Goal: Task Accomplishment & Management: Use online tool/utility

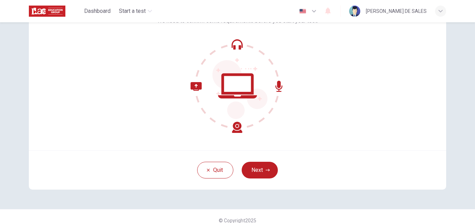
scroll to position [67, 0]
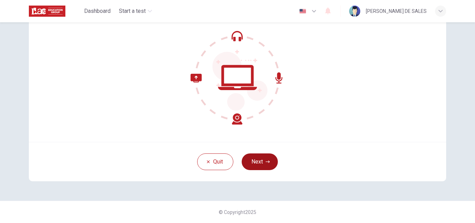
click at [260, 163] on button "Next" at bounding box center [260, 161] width 36 height 17
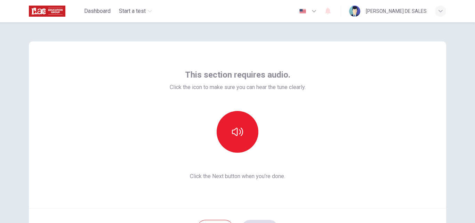
scroll to position [0, 0]
click at [236, 140] on button "button" at bounding box center [238, 132] width 42 height 42
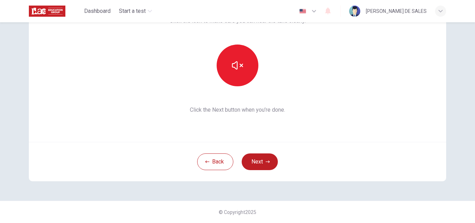
scroll to position [32, 0]
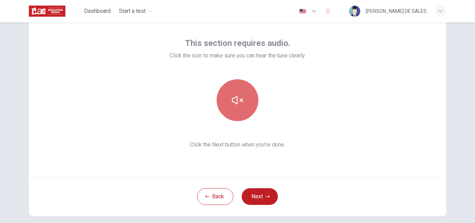
click at [247, 104] on button "button" at bounding box center [238, 100] width 42 height 42
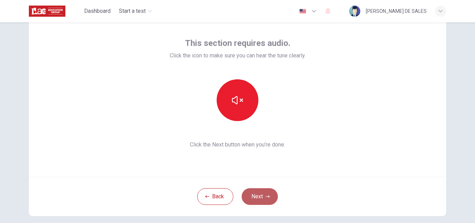
click at [260, 202] on button "Next" at bounding box center [260, 196] width 36 height 17
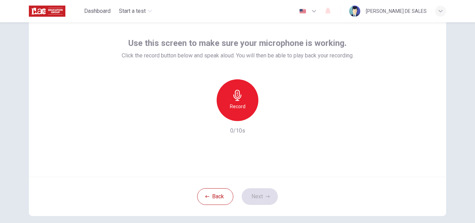
click at [236, 98] on icon "button" at bounding box center [238, 95] width 8 height 11
click at [261, 198] on button "Next" at bounding box center [260, 196] width 36 height 17
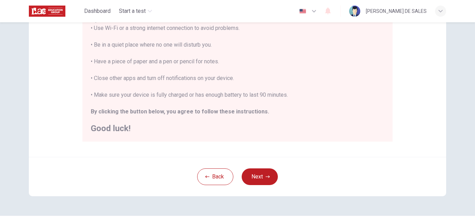
scroll to position [164, 0]
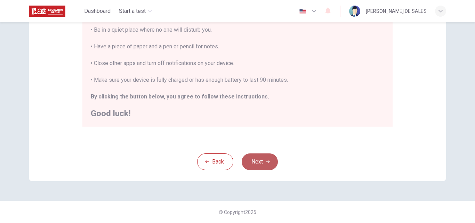
click at [261, 164] on button "Next" at bounding box center [260, 161] width 36 height 17
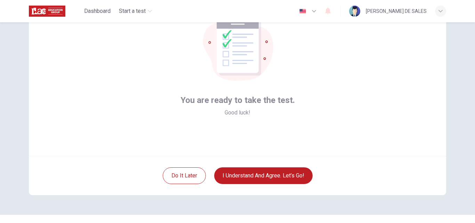
scroll to position [67, 0]
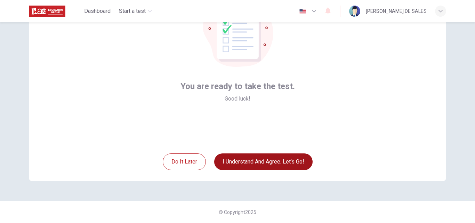
click at [260, 161] on button "I understand and agree. Let’s go!" at bounding box center [263, 161] width 98 height 17
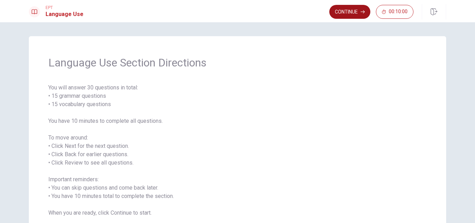
click at [352, 15] on button "Continue" at bounding box center [350, 12] width 41 height 14
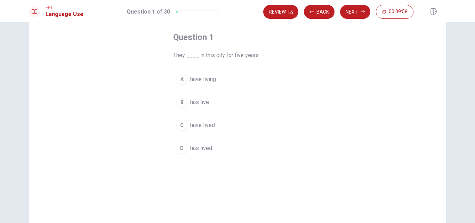
scroll to position [35, 0]
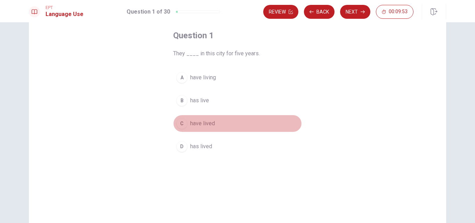
click at [193, 123] on span "have lived" at bounding box center [202, 123] width 25 height 8
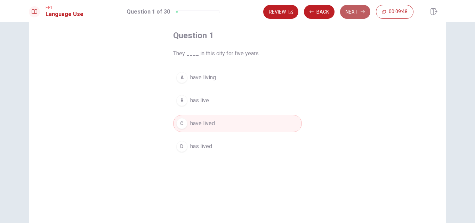
click at [356, 16] on button "Next" at bounding box center [355, 12] width 30 height 14
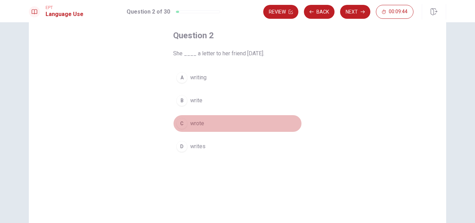
click at [199, 126] on span "wrote" at bounding box center [197, 123] width 14 height 8
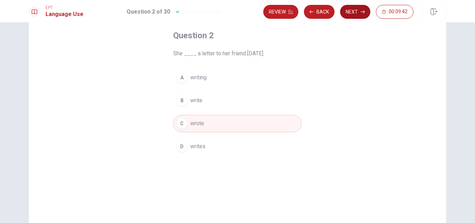
click at [354, 13] on button "Next" at bounding box center [355, 12] width 30 height 14
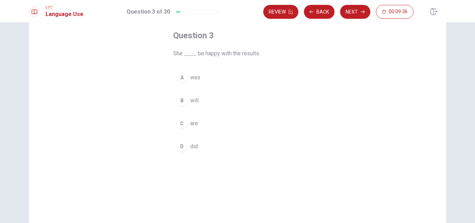
click at [195, 101] on span "will" at bounding box center [194, 100] width 8 height 8
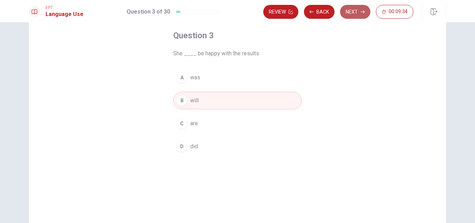
click at [356, 15] on button "Next" at bounding box center [355, 12] width 30 height 14
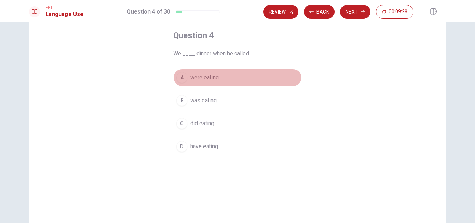
click at [206, 75] on span "were eating" at bounding box center [204, 77] width 29 height 8
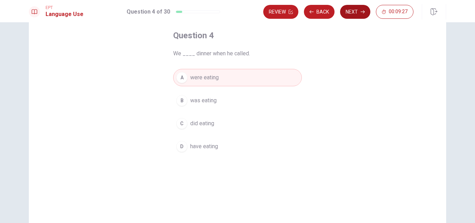
click at [358, 12] on button "Next" at bounding box center [355, 12] width 30 height 14
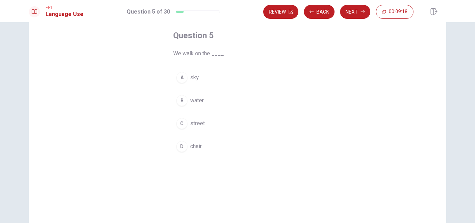
click at [180, 124] on div "C" at bounding box center [181, 123] width 11 height 11
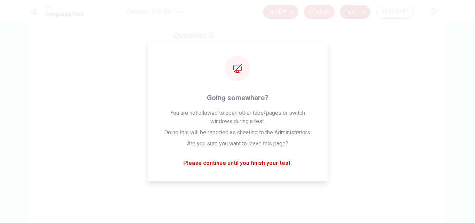
click at [352, 10] on button "Next" at bounding box center [355, 12] width 30 height 14
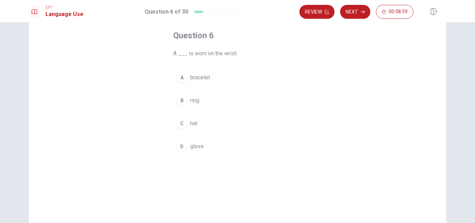
click at [196, 75] on span "bracelet" at bounding box center [200, 77] width 20 height 8
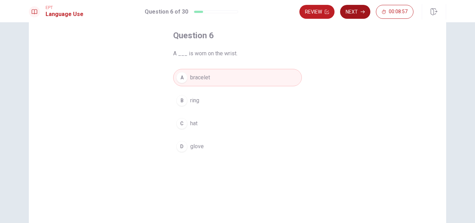
click at [350, 14] on button "Next" at bounding box center [355, 12] width 30 height 14
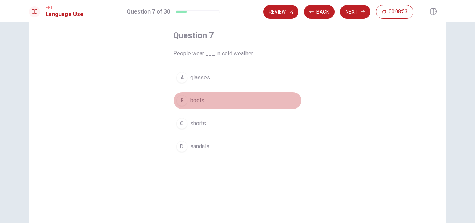
click at [201, 101] on span "boots" at bounding box center [197, 100] width 14 height 8
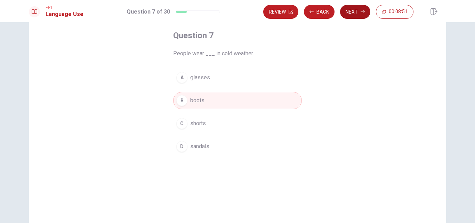
click at [352, 15] on button "Next" at bounding box center [355, 12] width 30 height 14
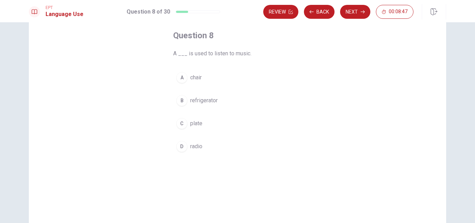
click at [192, 148] on span "radio" at bounding box center [196, 146] width 12 height 8
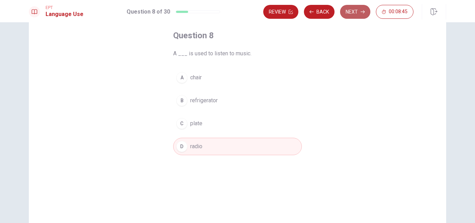
click at [350, 16] on button "Next" at bounding box center [355, 12] width 30 height 14
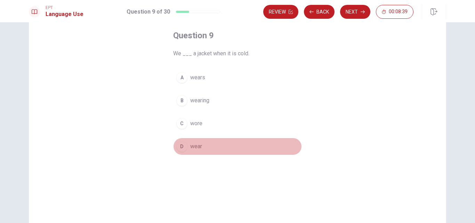
click at [192, 147] on span "wear" at bounding box center [196, 146] width 12 height 8
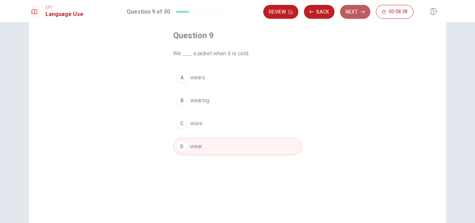
click at [362, 16] on button "Next" at bounding box center [355, 12] width 30 height 14
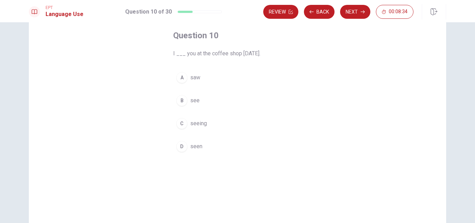
click at [192, 76] on span "saw" at bounding box center [195, 77] width 10 height 8
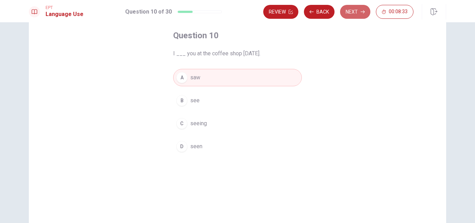
click at [357, 16] on button "Next" at bounding box center [355, 12] width 30 height 14
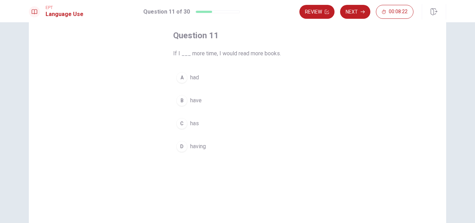
click at [190, 76] on span "had" at bounding box center [194, 77] width 9 height 8
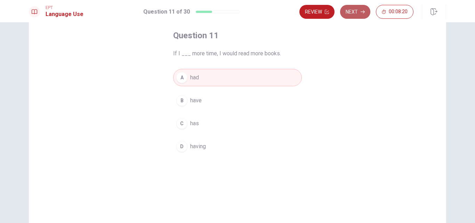
click at [354, 14] on button "Next" at bounding box center [355, 12] width 30 height 14
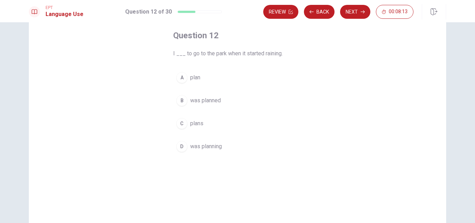
click at [196, 146] on span "was planning" at bounding box center [206, 146] width 32 height 8
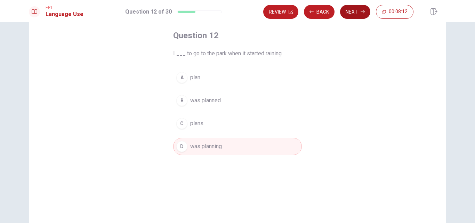
click at [358, 10] on button "Next" at bounding box center [355, 12] width 30 height 14
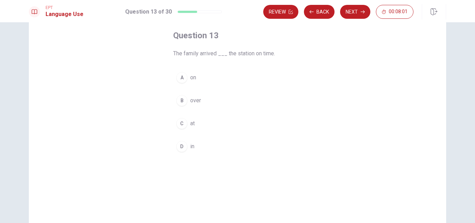
click at [191, 78] on span "on" at bounding box center [193, 77] width 6 height 8
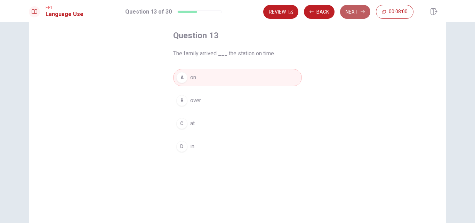
click at [364, 13] on icon "button" at bounding box center [363, 12] width 4 height 4
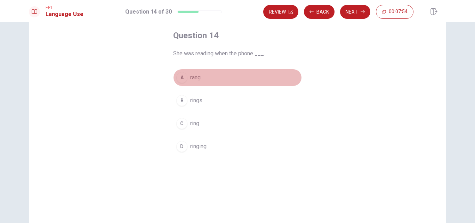
click at [193, 76] on span "rang" at bounding box center [195, 77] width 10 height 8
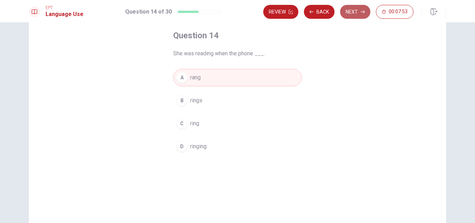
click at [355, 14] on button "Next" at bounding box center [355, 12] width 30 height 14
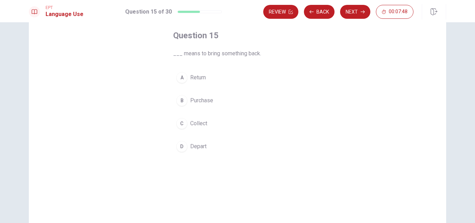
click at [202, 79] on span "Return" at bounding box center [198, 77] width 16 height 8
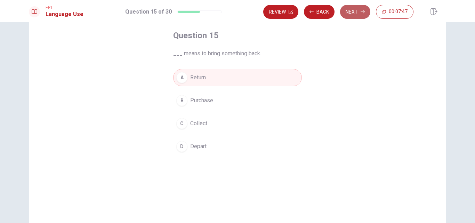
click at [355, 13] on button "Next" at bounding box center [355, 12] width 30 height 14
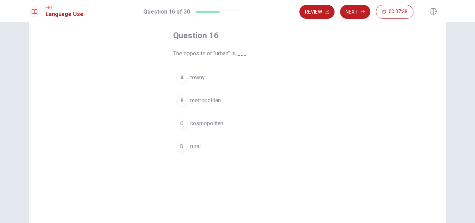
click at [203, 147] on button "D rural" at bounding box center [237, 146] width 129 height 17
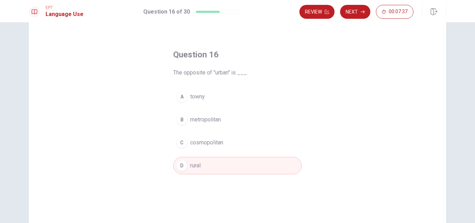
scroll to position [0, 0]
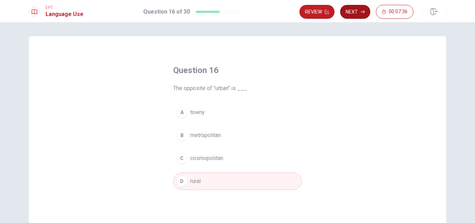
click at [364, 9] on button "Next" at bounding box center [355, 12] width 30 height 14
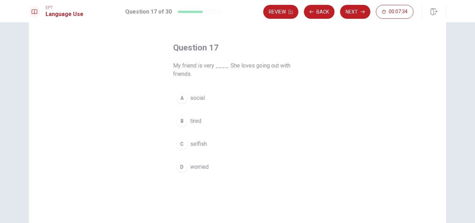
scroll to position [35, 0]
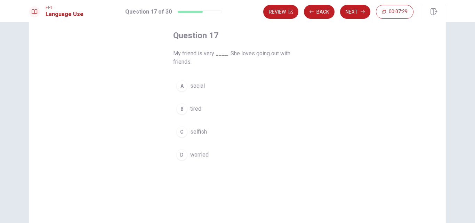
click at [206, 85] on button "A social" at bounding box center [237, 85] width 129 height 17
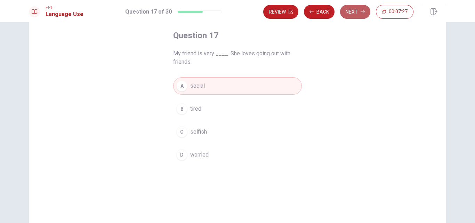
click at [350, 17] on button "Next" at bounding box center [355, 12] width 30 height 14
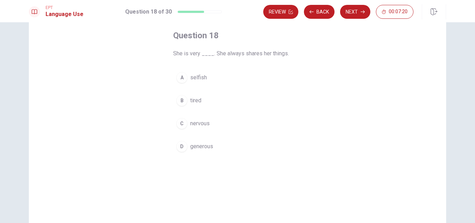
click at [209, 150] on span "generous" at bounding box center [201, 146] width 23 height 8
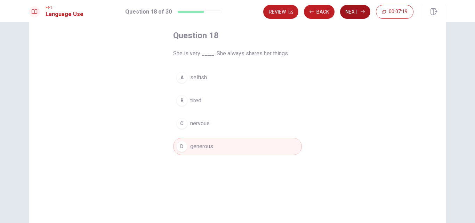
click at [357, 15] on button "Next" at bounding box center [355, 12] width 30 height 14
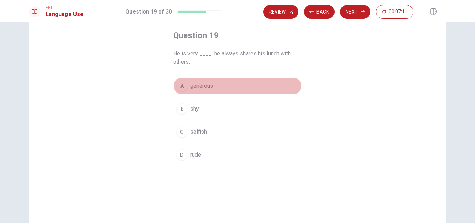
click at [205, 86] on span "generous" at bounding box center [201, 86] width 23 height 8
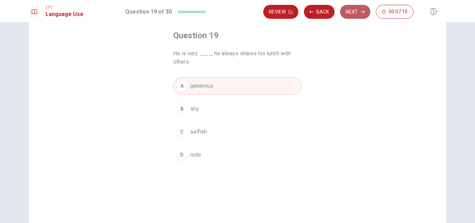
click at [359, 12] on button "Next" at bounding box center [355, 12] width 30 height 14
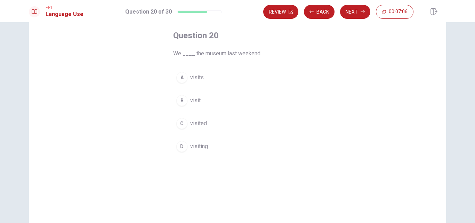
click at [203, 121] on span "visited" at bounding box center [198, 123] width 17 height 8
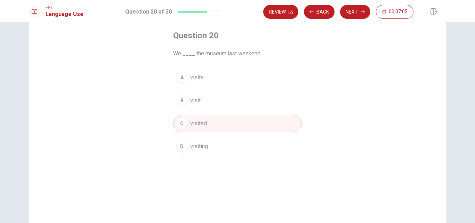
click at [352, 7] on button "Next" at bounding box center [355, 12] width 30 height 14
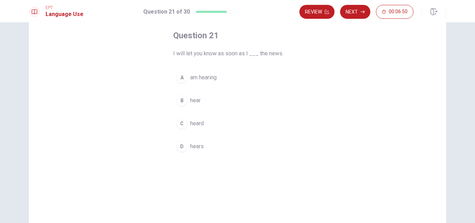
click at [190, 102] on span "hear" at bounding box center [195, 100] width 10 height 8
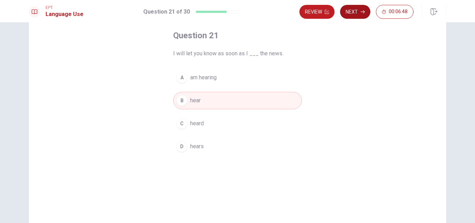
click at [359, 10] on button "Next" at bounding box center [355, 12] width 30 height 14
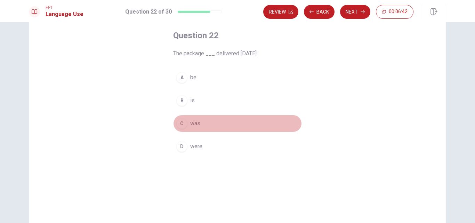
click at [196, 125] on span "was" at bounding box center [195, 123] width 10 height 8
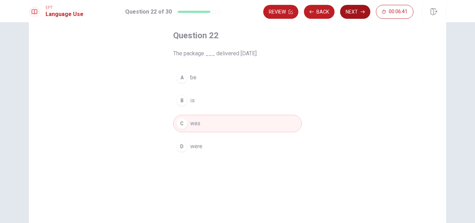
click at [359, 9] on button "Next" at bounding box center [355, 12] width 30 height 14
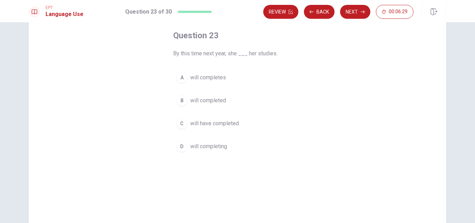
click at [224, 128] on button "C will have completed" at bounding box center [237, 123] width 129 height 17
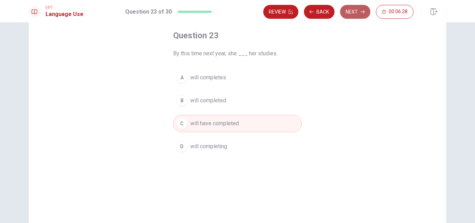
click at [347, 16] on button "Next" at bounding box center [355, 12] width 30 height 14
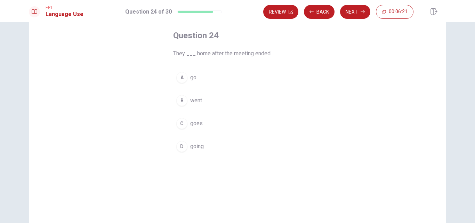
click at [193, 98] on span "went" at bounding box center [196, 100] width 12 height 8
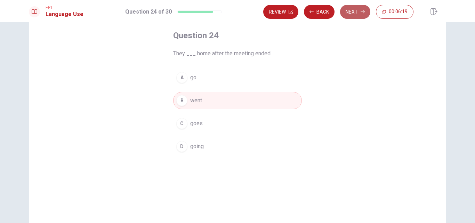
click at [353, 14] on button "Next" at bounding box center [355, 12] width 30 height 14
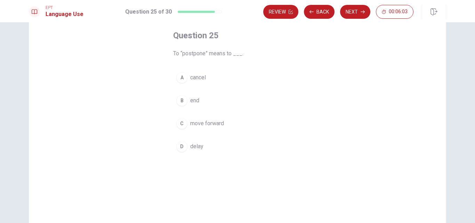
click at [192, 103] on span "end" at bounding box center [194, 100] width 9 height 8
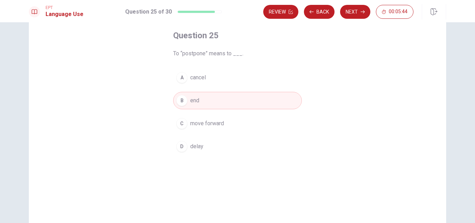
click at [229, 79] on button "A cancel" at bounding box center [237, 77] width 129 height 17
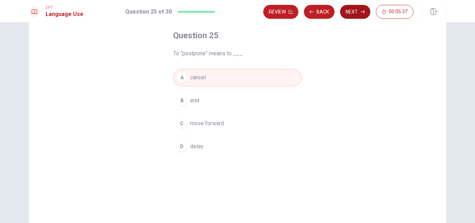
click at [359, 15] on button "Next" at bounding box center [355, 12] width 30 height 14
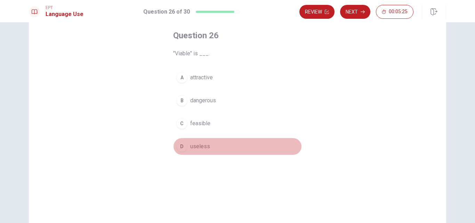
click at [197, 147] on span "useless" at bounding box center [200, 146] width 20 height 8
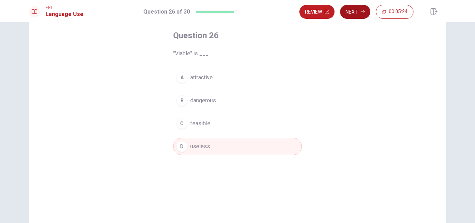
click at [356, 13] on button "Next" at bounding box center [355, 12] width 30 height 14
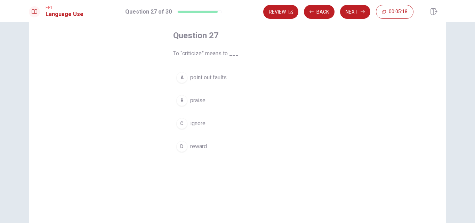
click at [212, 77] on span "point out faults" at bounding box center [208, 77] width 37 height 8
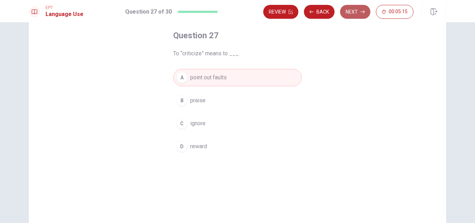
click at [354, 14] on button "Next" at bounding box center [355, 12] width 30 height 14
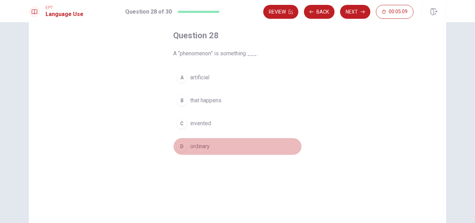
click at [202, 146] on span "ordinary" at bounding box center [199, 146] width 19 height 8
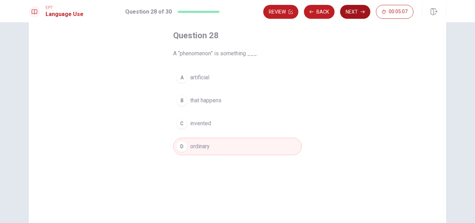
click at [355, 14] on button "Next" at bounding box center [355, 12] width 30 height 14
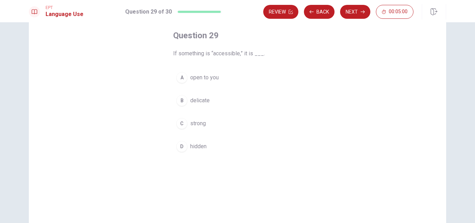
click at [203, 75] on span "open to you" at bounding box center [204, 77] width 29 height 8
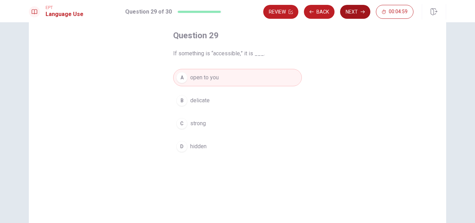
click at [358, 13] on button "Next" at bounding box center [355, 12] width 30 height 14
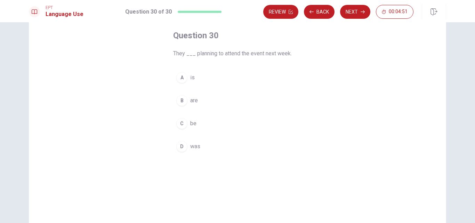
click at [190, 101] on span "are" at bounding box center [194, 100] width 8 height 8
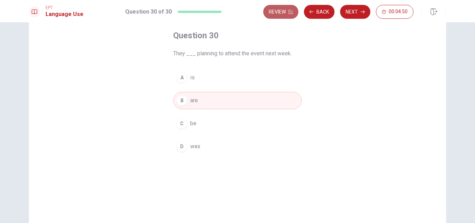
click at [289, 11] on button "Review" at bounding box center [280, 12] width 35 height 14
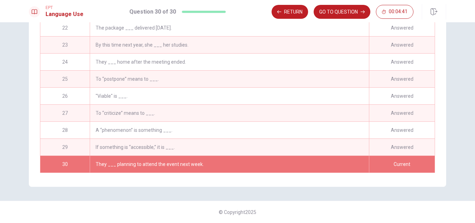
scroll to position [359, 0]
click at [384, 160] on div "Current" at bounding box center [402, 164] width 66 height 17
click at [171, 161] on div "They ___ planning to attend the event next week." at bounding box center [229, 164] width 279 height 17
click at [328, 12] on button "GO TO QUESTION" at bounding box center [342, 12] width 57 height 14
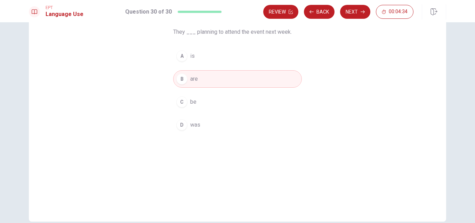
scroll to position [22, 0]
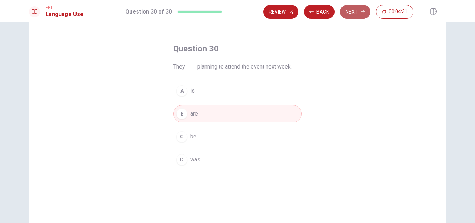
click at [353, 12] on button "Next" at bounding box center [355, 12] width 30 height 14
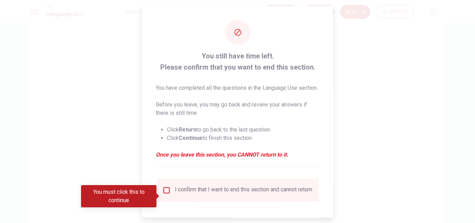
scroll to position [35, 0]
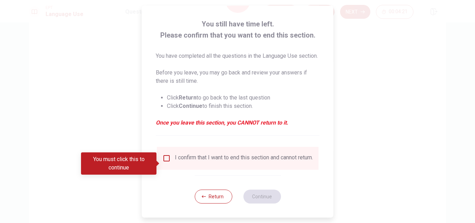
click at [164, 162] on input "You must click this to continue" at bounding box center [167, 158] width 8 height 8
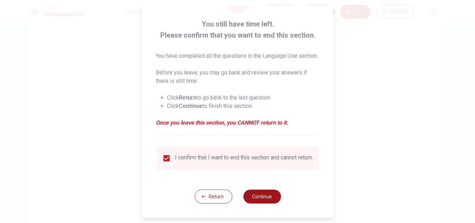
click at [263, 204] on button "Continue" at bounding box center [262, 197] width 38 height 14
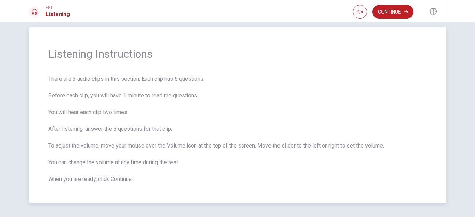
scroll to position [0, 0]
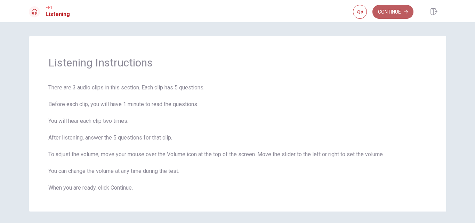
click at [398, 11] on button "Continue" at bounding box center [393, 12] width 41 height 14
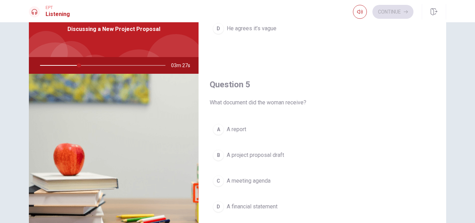
scroll to position [70, 0]
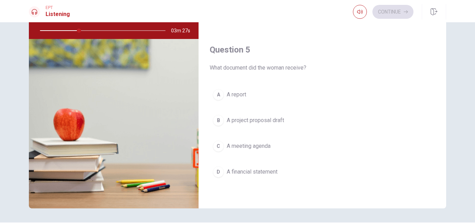
click at [243, 118] on span "A project proposal draft" at bounding box center [255, 120] width 57 height 8
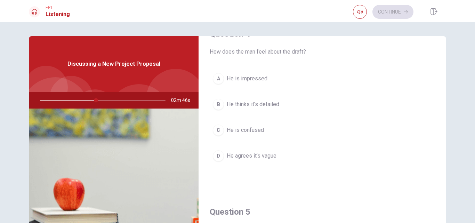
scroll to position [557, 0]
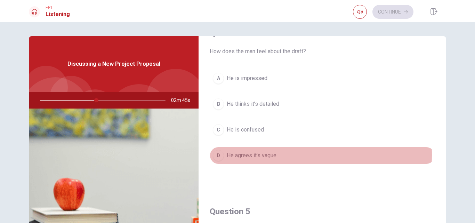
click at [268, 155] on span "He agrees it’s vague" at bounding box center [252, 155] width 50 height 8
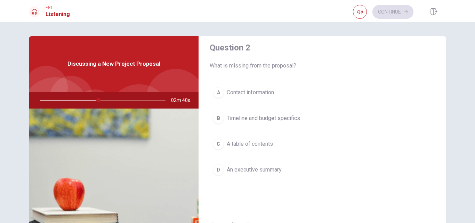
scroll to position [174, 0]
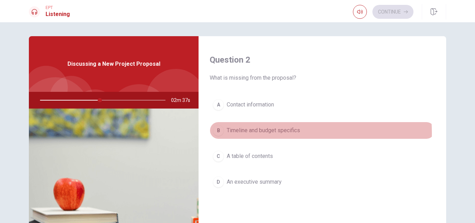
click at [266, 133] on span "Timeline and budget specifics" at bounding box center [263, 130] width 73 height 8
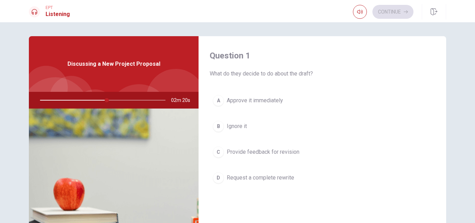
scroll to position [35, 0]
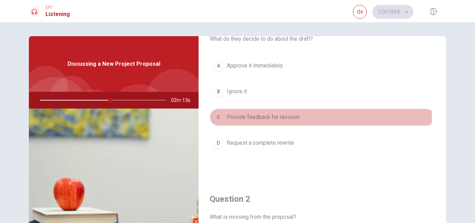
click at [270, 117] on span "Provide feedback for revision" at bounding box center [263, 117] width 73 height 8
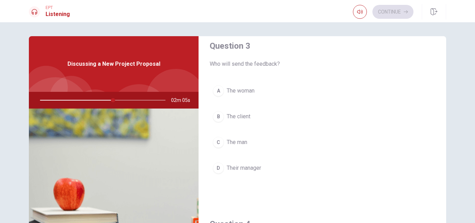
scroll to position [383, 0]
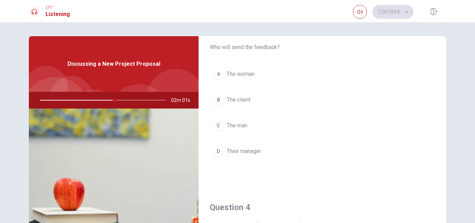
click at [260, 97] on button "B The client" at bounding box center [323, 99] width 226 height 17
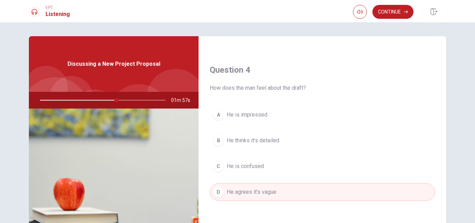
scroll to position [440, 0]
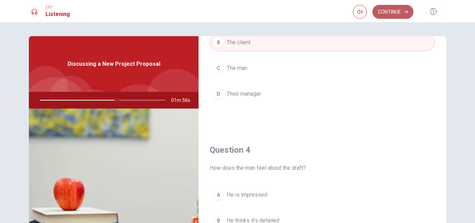
click at [389, 12] on button "Continue" at bounding box center [393, 12] width 41 height 14
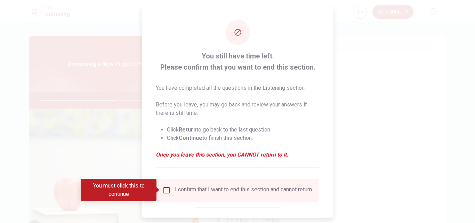
click at [166, 189] on input "You must click this to continue" at bounding box center [167, 190] width 8 height 8
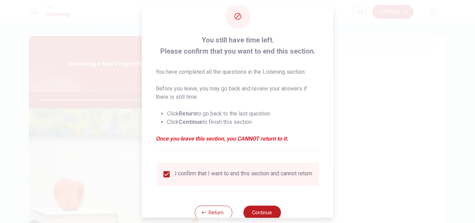
scroll to position [37, 0]
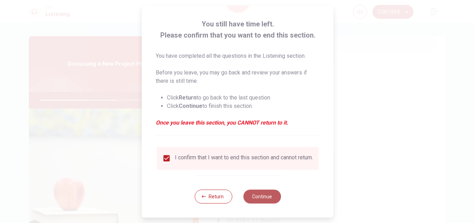
click at [254, 199] on button "Continue" at bounding box center [262, 197] width 38 height 14
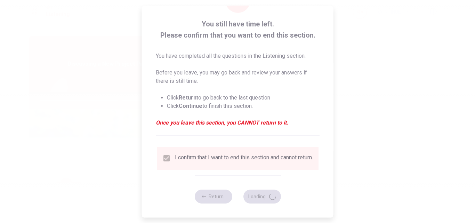
type input "64"
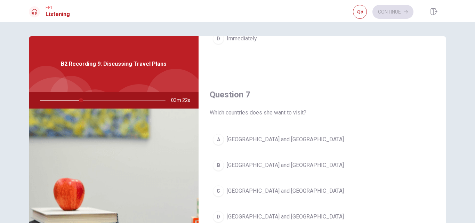
scroll to position [174, 0]
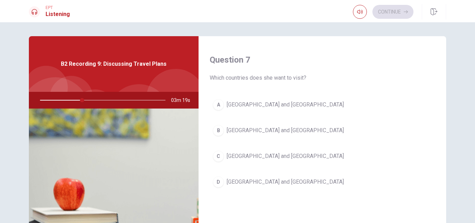
click at [258, 159] on span "[GEOGRAPHIC_DATA] and [GEOGRAPHIC_DATA]" at bounding box center [285, 156] width 117 height 8
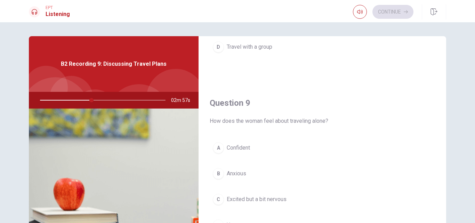
scroll to position [522, 0]
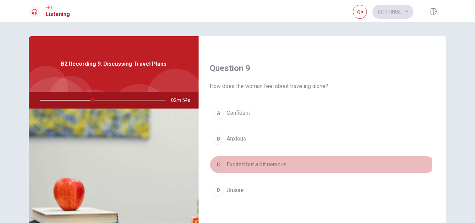
click at [272, 163] on span "Excited but a bit nervous" at bounding box center [257, 164] width 60 height 8
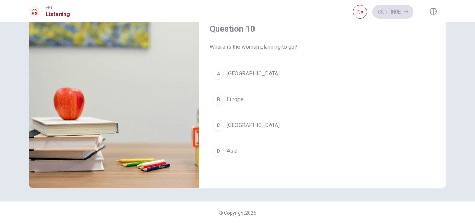
scroll to position [91, 0]
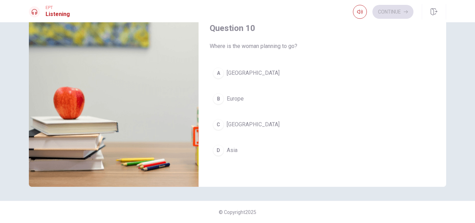
click at [270, 97] on button "B Europe" at bounding box center [323, 98] width 226 height 17
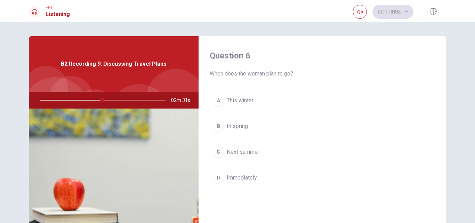
scroll to position [35, 0]
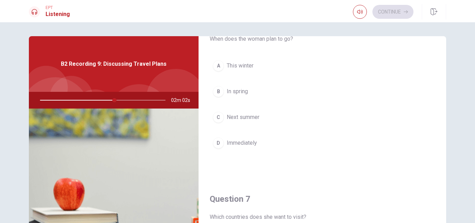
click at [262, 116] on button "C Next summer" at bounding box center [323, 117] width 226 height 17
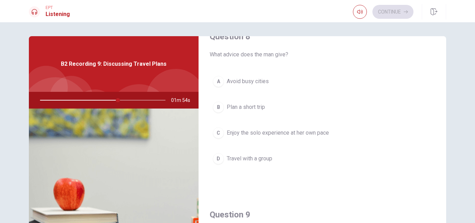
scroll to position [383, 0]
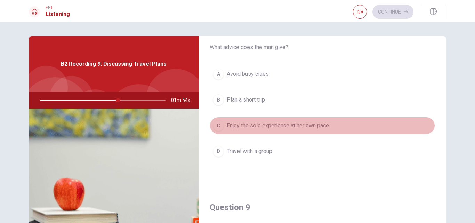
click at [321, 125] on span "Enjoy the solo experience at her own pace" at bounding box center [278, 125] width 102 height 8
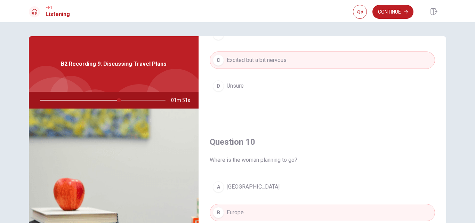
scroll to position [649, 0]
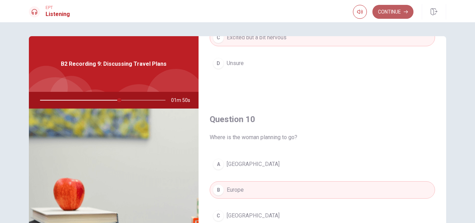
click at [407, 11] on icon "button" at bounding box center [406, 12] width 4 height 4
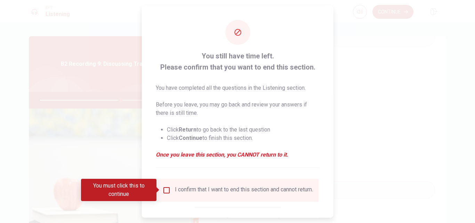
click at [165, 191] on input "You must click this to continue" at bounding box center [167, 190] width 8 height 8
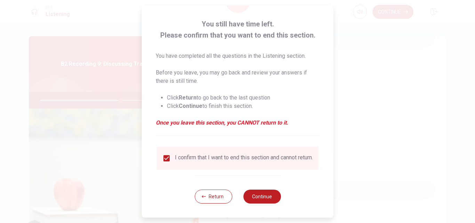
scroll to position [37, 0]
click at [261, 197] on button "Continue" at bounding box center [262, 197] width 38 height 14
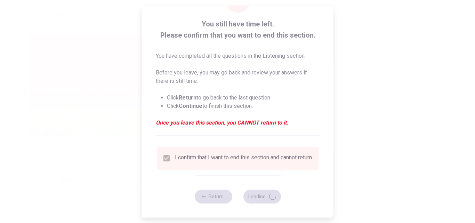
type input "65"
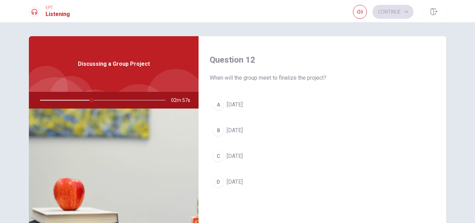
scroll to position [0, 0]
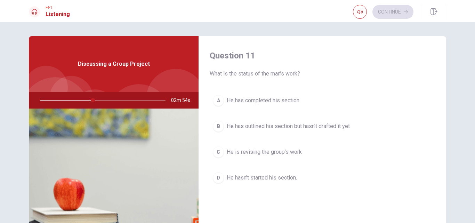
click at [322, 127] on span "He has outlined his section but hasn’t drafted it yet" at bounding box center [288, 126] width 123 height 8
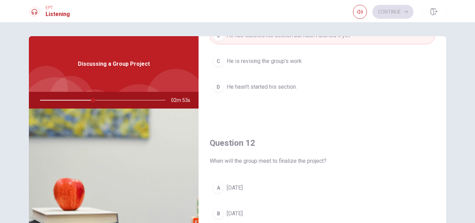
scroll to position [174, 0]
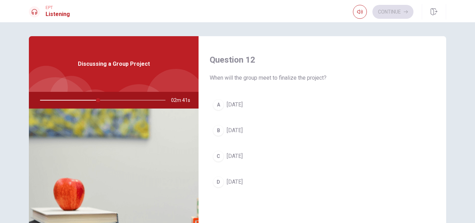
click at [235, 176] on button "D [DATE]" at bounding box center [323, 181] width 226 height 17
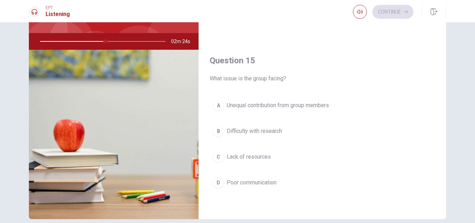
scroll to position [70, 0]
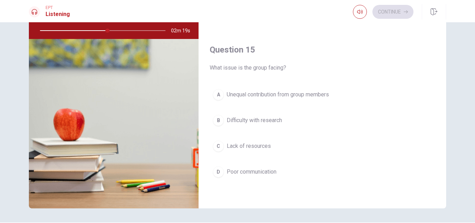
click at [305, 96] on span "Unequal contribution from group members" at bounding box center [278, 94] width 102 height 8
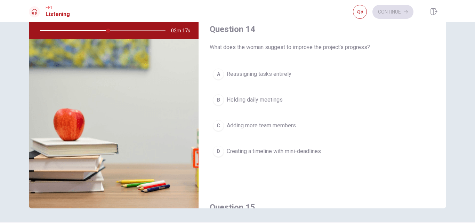
scroll to position [475, 0]
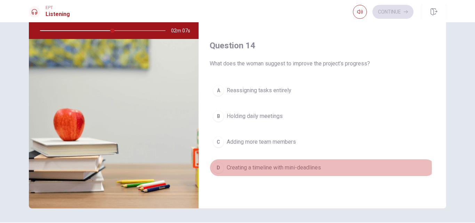
click at [313, 168] on span "Creating a timeline with mini-deadlines" at bounding box center [274, 168] width 94 height 8
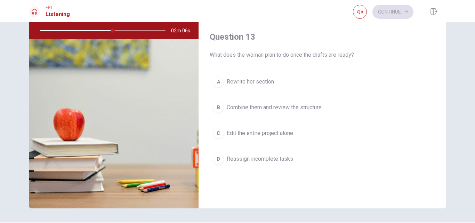
scroll to position [301, 0]
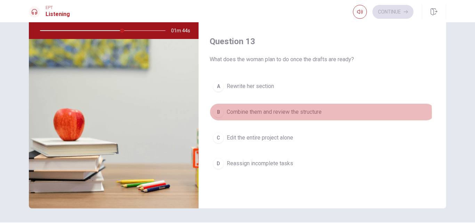
click at [301, 113] on span "Combine them and review the structure" at bounding box center [274, 112] width 95 height 8
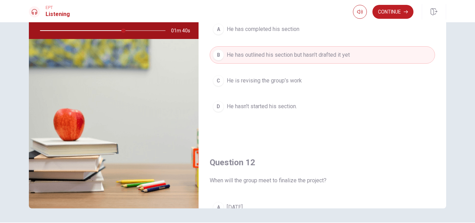
scroll to position [0, 0]
click at [384, 12] on button "Continue" at bounding box center [393, 12] width 41 height 14
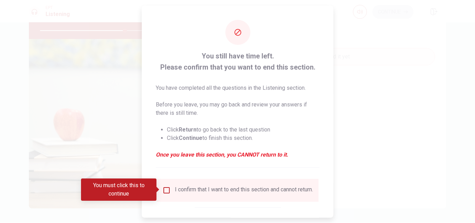
scroll to position [37, 0]
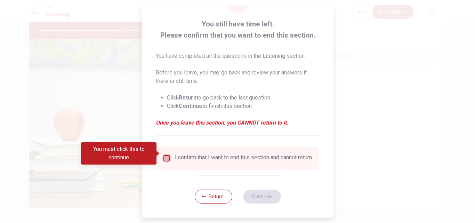
click at [168, 154] on input "You must click this to continue" at bounding box center [167, 158] width 8 height 8
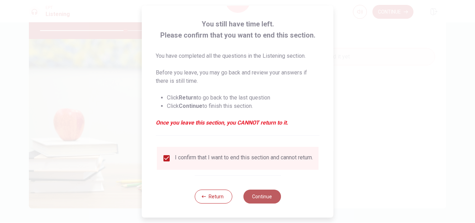
click at [257, 194] on button "Continue" at bounding box center [262, 197] width 38 height 14
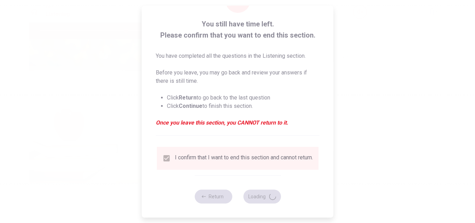
type input "69"
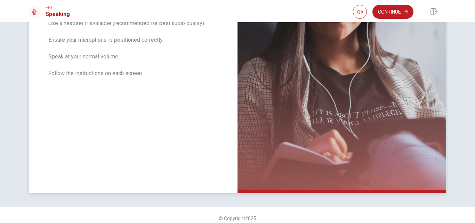
scroll to position [153, 0]
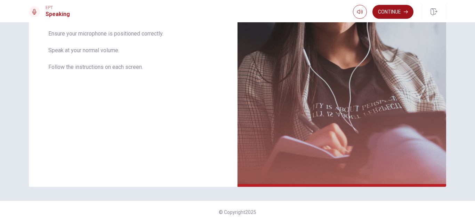
click at [392, 9] on button "Continue" at bounding box center [393, 12] width 41 height 14
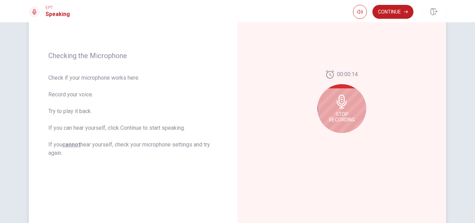
scroll to position [83, 0]
click at [342, 105] on icon at bounding box center [342, 102] width 10 height 14
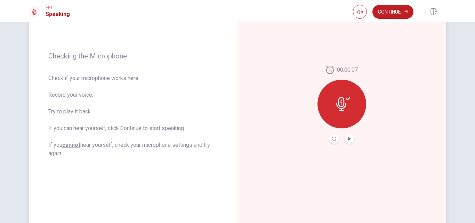
click at [348, 109] on icon at bounding box center [344, 104] width 14 height 14
click at [348, 96] on div at bounding box center [342, 104] width 49 height 49
click at [348, 143] on button "Play Audio" at bounding box center [350, 139] width 10 height 10
click at [400, 11] on button "Continue" at bounding box center [393, 12] width 41 height 14
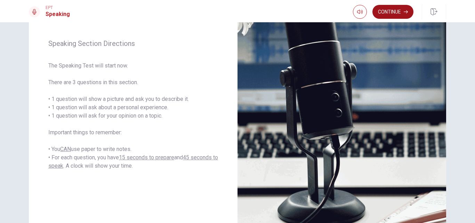
click at [401, 9] on button "Continue" at bounding box center [393, 12] width 41 height 14
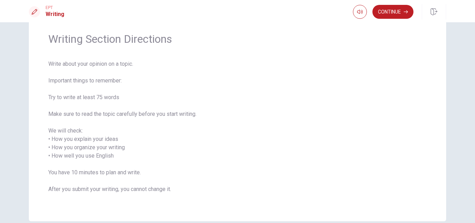
scroll to position [0, 0]
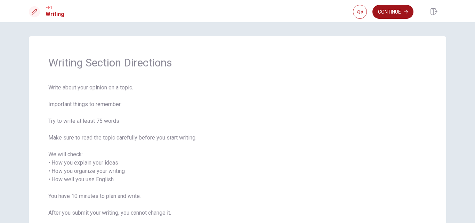
click at [398, 11] on button "Continue" at bounding box center [393, 12] width 41 height 14
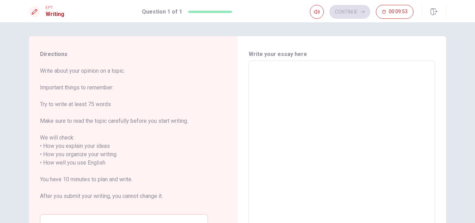
click at [385, 85] on textarea at bounding box center [342, 158] width 177 height 185
type textarea "W"
type textarea "x"
type textarea "Wh"
type textarea "x"
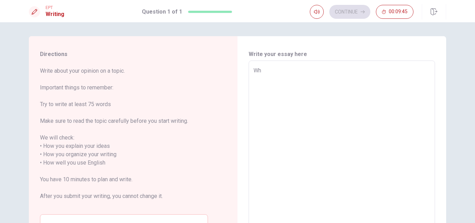
type textarea "Whe"
type textarea "x"
type textarea "When"
type textarea "x"
type textarea "When"
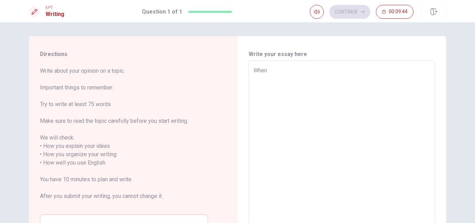
type textarea "x"
type textarea "When I"
type textarea "x"
type textarea "When I"
type textarea "x"
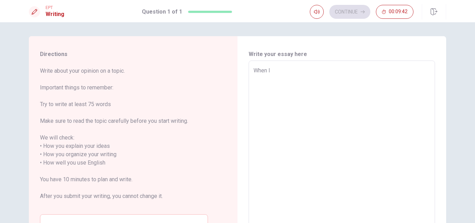
type textarea "When I w"
type textarea "x"
type textarea "When I wa"
type textarea "x"
type textarea "When I was"
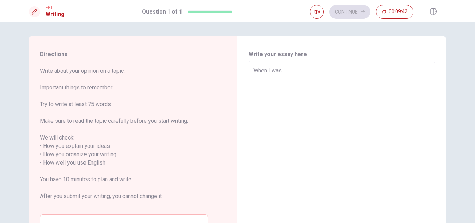
type textarea "x"
type textarea "When I was"
type textarea "x"
type textarea "When I was s"
type textarea "x"
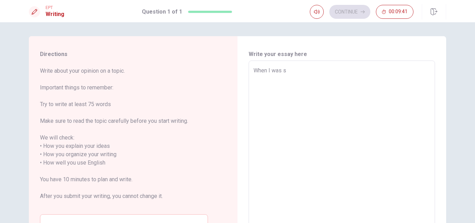
type textarea "When I was st"
type textarea "x"
type textarea "When I was stu"
type textarea "x"
type textarea "When I was stud"
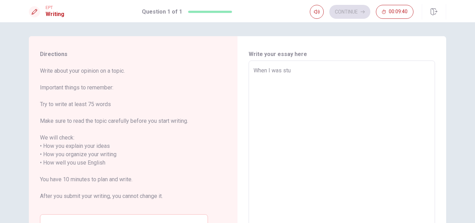
type textarea "x"
type textarea "When I was study"
type textarea "x"
type textarea "When I was studyi"
type textarea "x"
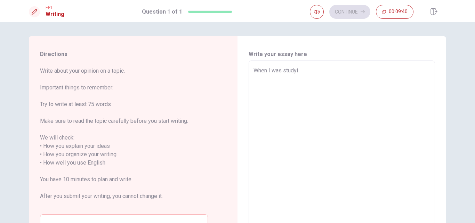
type textarea "When I was studyin"
type textarea "x"
type textarea "When I was studying"
type textarea "x"
type textarea "When I was studying,"
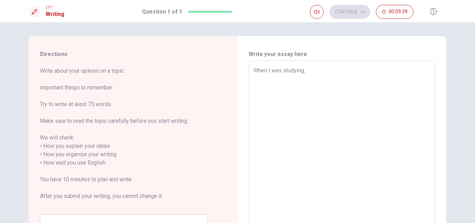
type textarea "x"
type textarea "When I was studying,"
type textarea "x"
type textarea "When I was studying, I"
type textarea "x"
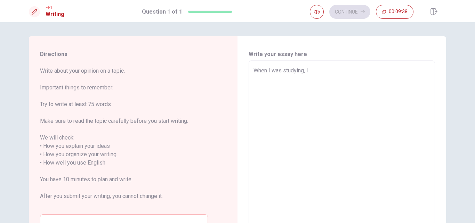
type textarea "When I was studying, I"
type textarea "x"
type textarea "When I was studying, I h"
type textarea "x"
type textarea "When I was studying, I ha"
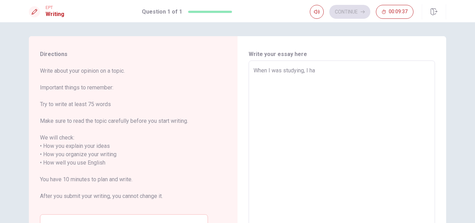
type textarea "x"
type textarea "When I was studying, I had"
type textarea "x"
type textarea "When I was studying, I had"
type textarea "x"
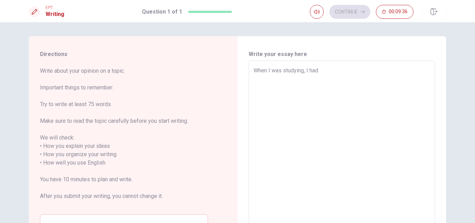
type textarea "When I was studying, I had t"
type textarea "x"
type textarea "When I was studying, I had to"
type textarea "x"
type textarea "When I was studying, I had to"
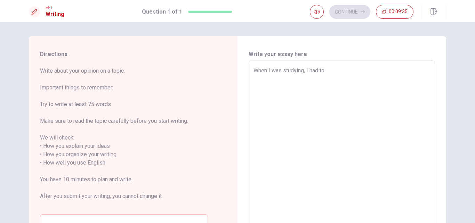
type textarea "x"
type textarea "When I was studying, I had to m"
type textarea "x"
type textarea "When I was studying, I had to mu"
type textarea "x"
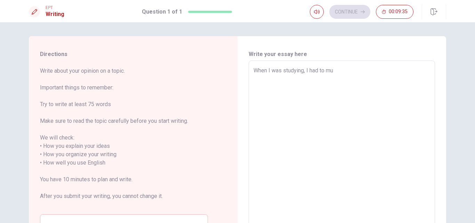
type textarea "When I was studying, I had to muc"
type textarea "x"
type textarea "When I was studying, I had to much"
type textarea "x"
type textarea "When I was studying, I had to much"
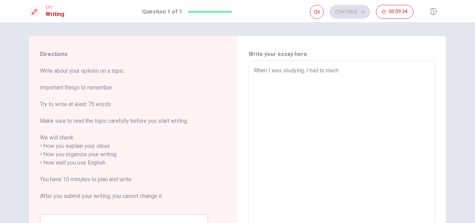
type textarea "x"
type textarea "When I was studying, I had to much d"
type textarea "x"
type textarea "When I was studying, I had to much di"
type textarea "x"
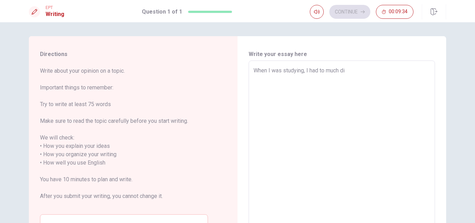
type textarea "When I was studying, I had to much dif"
type textarea "x"
type textarea "When I was studying, I had to much diff"
type textarea "x"
type textarea "When I was studying, I had to much diffi"
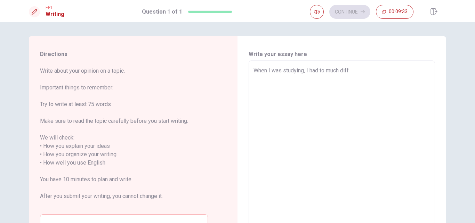
type textarea "x"
type textarea "When I was studying, I had to much diffic"
type textarea "x"
type textarea "When I was studying, I had to much difficu"
type textarea "x"
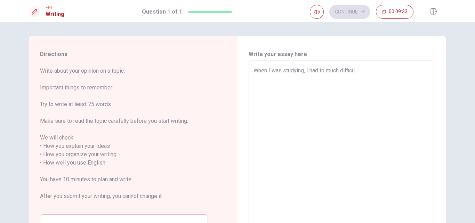
type textarea "When I was studying, I had to much difficul"
type textarea "x"
type textarea "When I was studying, I had to much difficult"
type textarea "x"
type textarea "When I was studying, I had to much difficult"
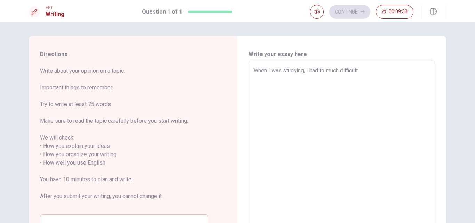
type textarea "x"
type textarea "When I was studying, I had to much difficult i"
type textarea "x"
type textarea "When I was studying, I had to much difficult in"
type textarea "x"
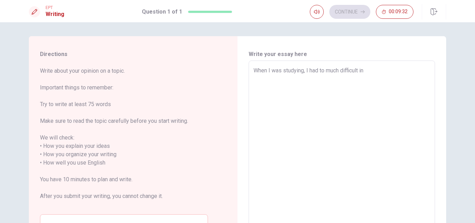
type textarea "When I was studying, I had to much difficult in"
type textarea "x"
type textarea "When I was studying, I had to much difficult in h"
type textarea "x"
type textarea "When I was studying, I had to much difficult in ho"
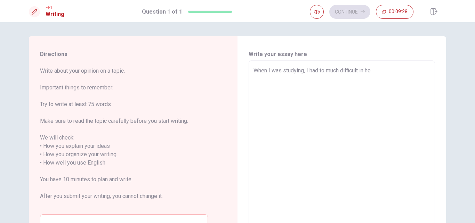
type textarea "x"
type textarea "When I was studying, I had to much difficult in how"
type textarea "x"
type textarea "When I was studying, I had to much difficult in how"
type textarea "x"
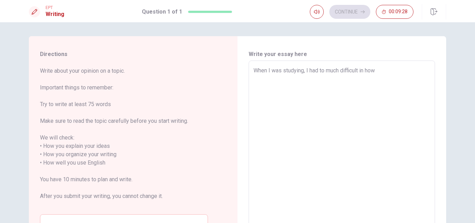
type textarea "When I was studying, I had to much difficult in how u"
type textarea "x"
type textarea "When I was studying, I had to much difficult in how un"
type textarea "x"
type textarea "When I was studying, I had to much difficult in how und"
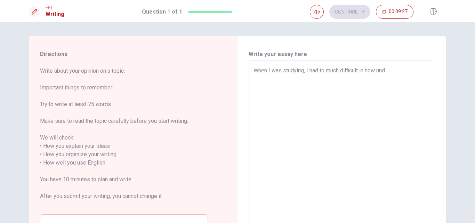
type textarea "x"
type textarea "When I was studying, I had to much difficult in how unde"
type textarea "x"
type textarea "When I was studying, I had to much difficult in how under"
type textarea "x"
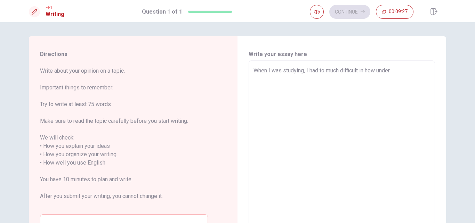
type textarea "When I was studying, I had to much difficult in how unders"
type textarea "x"
type textarea "When I was studying, I had to much difficult in how underst"
type textarea "x"
type textarea "When I was studying, I had to much difficult in how understa"
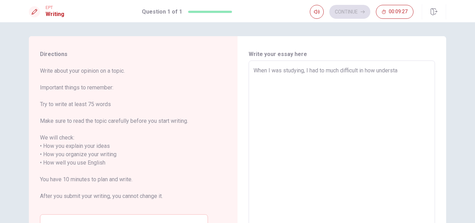
type textarea "x"
type textarea "When I was studying, I had to much difficult in how understan"
type textarea "x"
type textarea "When I was studying, I had to much difficult in how understand"
type textarea "x"
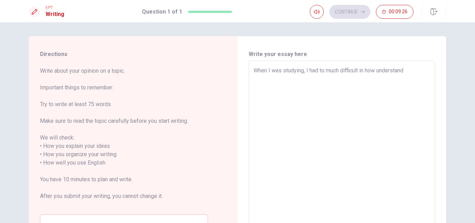
type textarea "When I was studying, I had to much difficult in how understand"
type textarea "x"
type textarea "When I was studying, I had to much difficult in how understand E"
type textarea "x"
type textarea "When I was studying, I had to much difficult in how understand En"
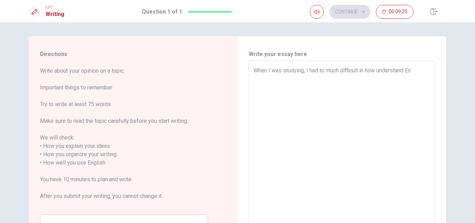
type textarea "x"
type textarea "When I was studying, I had to much difficult in how understand Eng"
type textarea "x"
type textarea "When I was studying, I had to much difficult in how understand Engs"
type textarea "x"
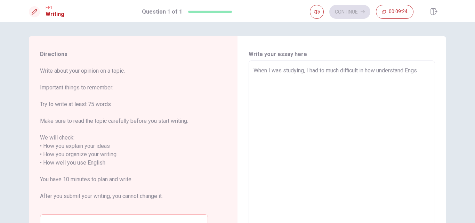
type textarea "When I was studying, I had to much difficult in how understand [PERSON_NAME]"
type textarea "x"
type textarea "When I was studying, I had to much difficult in how understand [PERSON_NAME]"
type textarea "x"
type textarea "When I was studying, I had to much difficult in how understand [PERSON_NAME]."
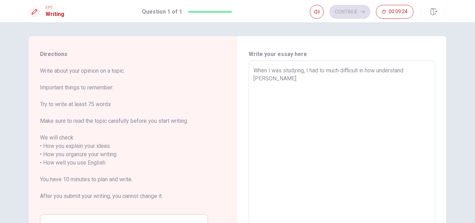
type textarea "x"
type textarea "When I was studying, I had to much difficult in how understand [PERSON_NAME]"
type textarea "x"
type textarea "When I was studying, I had to much difficult in how understand [PERSON_NAME]"
type textarea "x"
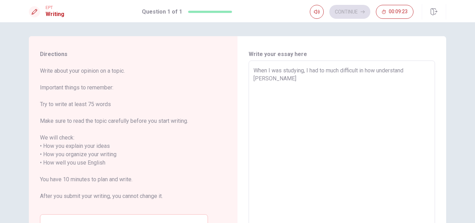
type textarea "When I was studying, I had to much difficult in how understand Engs"
type textarea "x"
type textarea "When I was studying, I had to much difficult in how understand Eng"
type textarea "x"
type textarea "When I was studying, I had to much difficult in how understand [PERSON_NAME]"
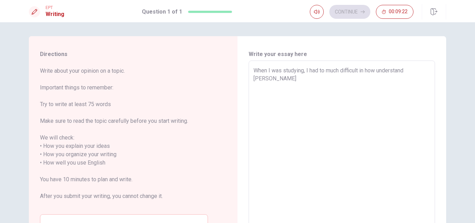
type textarea "x"
type textarea "When I was studying, I had to much difficult in how understand [PERSON_NAME]"
type textarea "x"
type textarea "When I was studying, I had to much difficult in how understand [PERSON_NAME]"
type textarea "x"
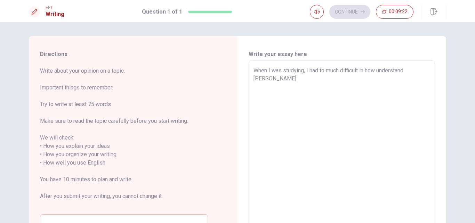
type textarea "When I was studying, I had to much difficult in how understand English"
type textarea "x"
type textarea "When I was studying, I had to much difficult in how understand English,"
type textarea "x"
type textarea "When I was studying, I had to much difficult in how understand English,"
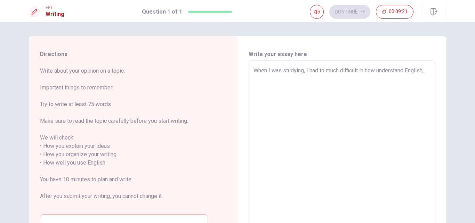
type textarea "x"
type textarea "When I was studying, I had to much difficult in how understand English, A"
type textarea "x"
type textarea "When I was studying, I had to much difficult in how understand English, Ac"
type textarea "x"
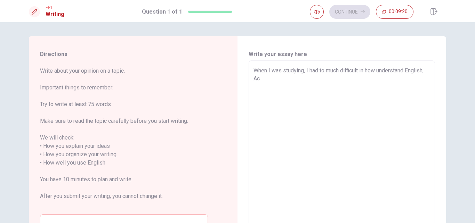
type textarea "When I was studying, I had to much difficult in how understand English, Acc"
type textarea "x"
type textarea "When I was studying, I had to much difficult in how understand English, Acct"
type textarea "x"
type textarea "When I was studying, I had to much difficult in how understand English, Acctu"
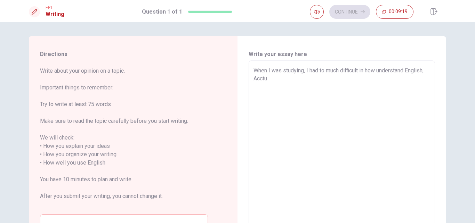
type textarea "x"
type textarea "When I was studying, I had to much difficult in how understand English, Acctuc"
type textarea "x"
type textarea "When I was studying, I had to much difficult in how understand English, Acctucl"
type textarea "x"
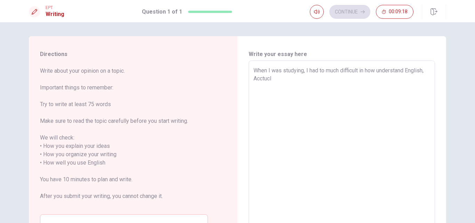
type textarea "When I was studying, I had to much difficult in how understand English, Acctucly"
type textarea "x"
type textarea "When I was studying, I had to much difficult in how understand English, Acctucl"
type textarea "x"
type textarea "When I was studying, I had to much difficult in how understand English, Acctuc"
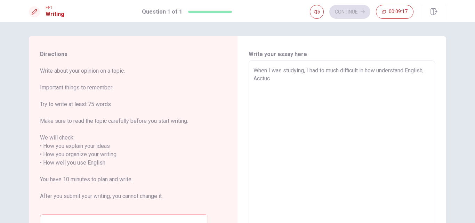
type textarea "x"
type textarea "When I was studying, I had to much difficult in how understand English, Acctu"
type textarea "x"
type textarea "When I was studying, I had to much difficult in how understand English, Acct"
type textarea "x"
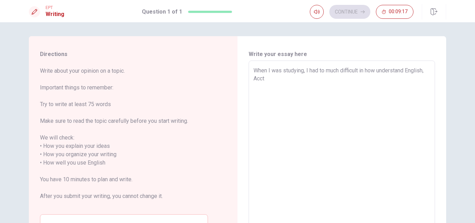
type textarea "When I was studying, I had to much difficult in how understand English, Acc"
type textarea "x"
type textarea "When I was studying, I had to much difficult in how understand English, Ac"
type textarea "x"
type textarea "When I was studying, I had to much difficult in how understand English, Act"
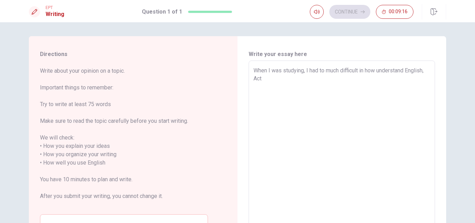
type textarea "x"
type textarea "When I was studying, I had to much difficult in how understand English, Actu"
type textarea "x"
type textarea "When I was studying, I had to much difficult in how understand English, Actua"
type textarea "x"
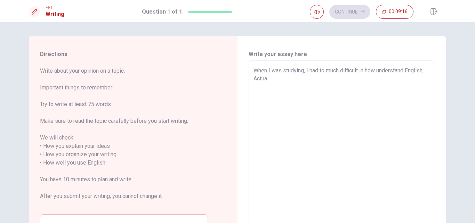
type textarea "When I was studying, I had to much difficult in how understand English, Actual"
type textarea "x"
type textarea "When I was studying, I had to much difficult in how understand English, Actuall"
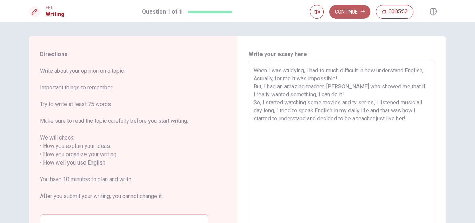
click at [354, 11] on button "Continue" at bounding box center [350, 12] width 41 height 14
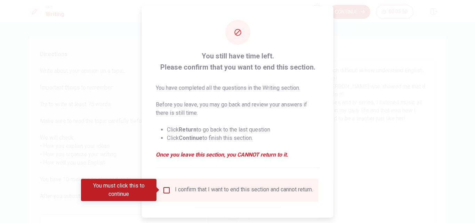
click at [163, 189] on input "You must click this to continue" at bounding box center [167, 190] width 8 height 8
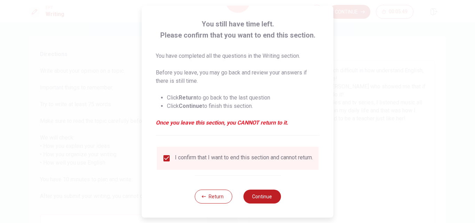
scroll to position [37, 0]
click at [263, 197] on button "Continue" at bounding box center [262, 197] width 38 height 14
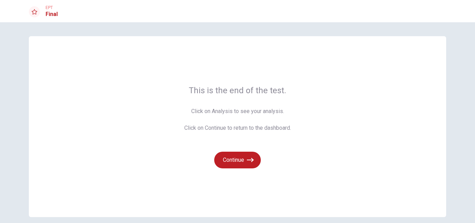
scroll to position [30, 0]
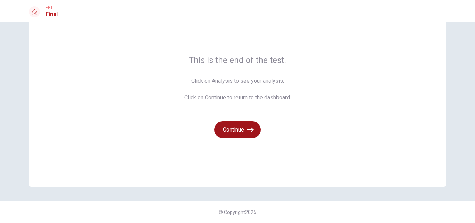
click at [247, 128] on icon "button" at bounding box center [250, 129] width 7 height 7
